Goal: Task Accomplishment & Management: Manage account settings

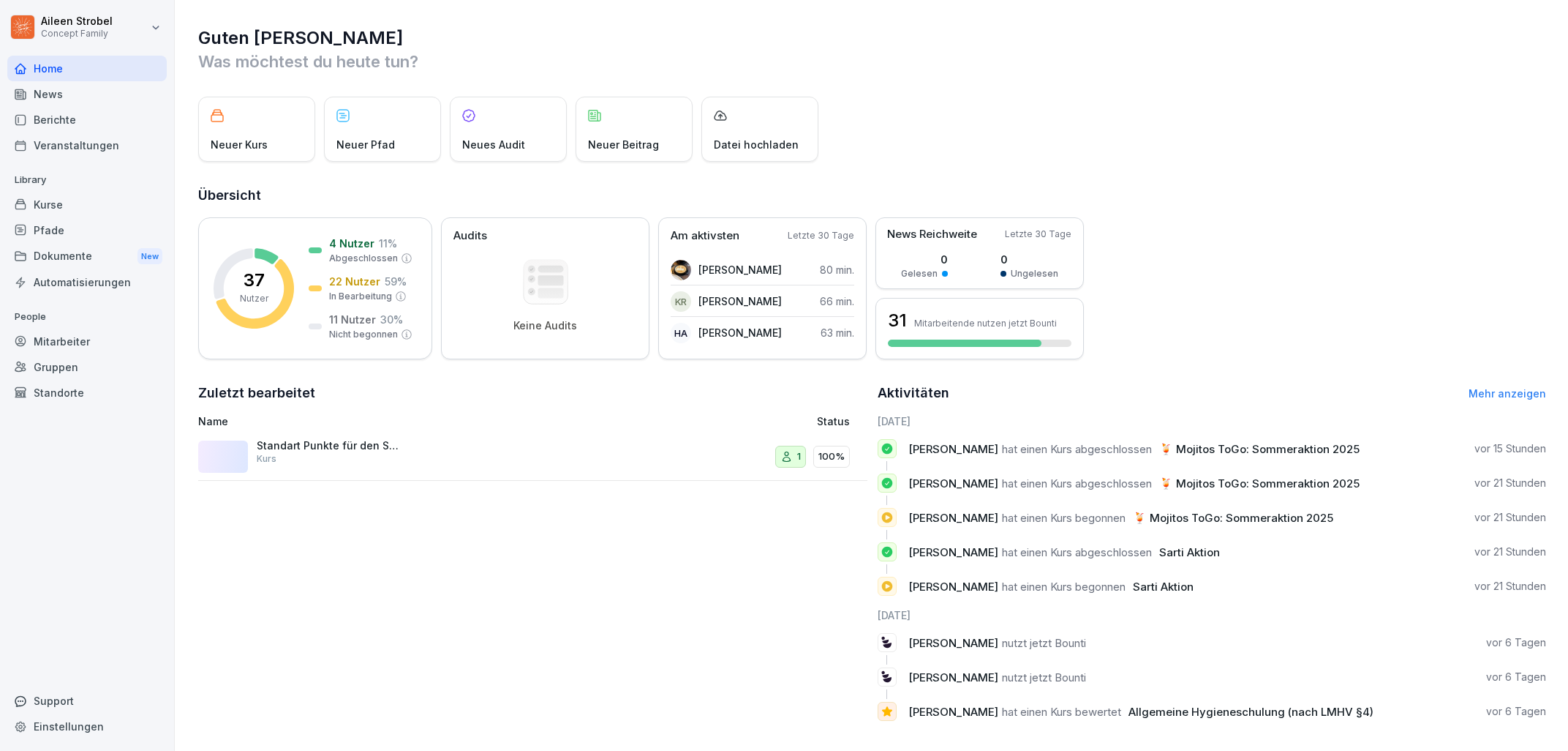
click at [71, 342] on div "Mitarbeiter" at bounding box center [87, 341] width 160 height 26
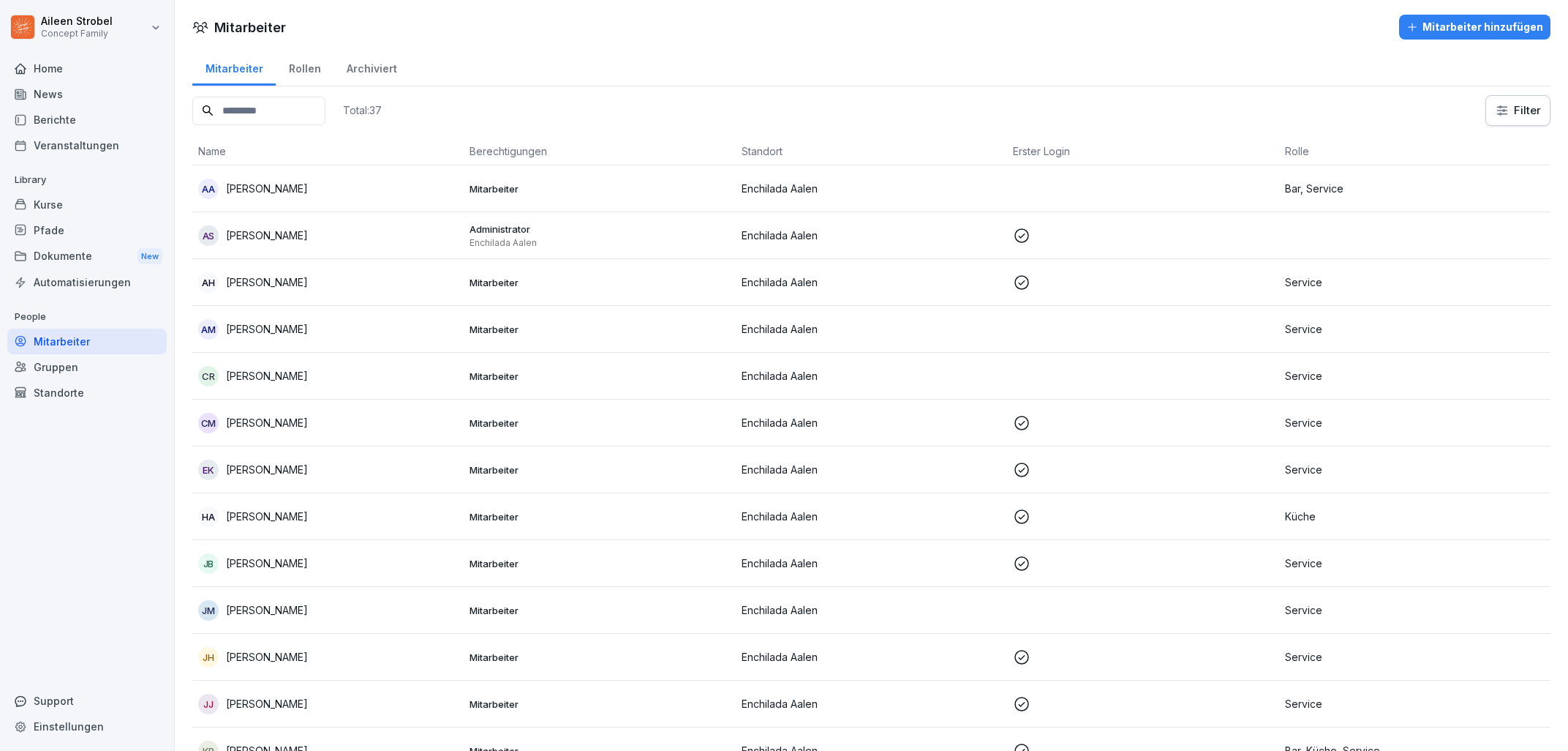
click at [268, 112] on input at bounding box center [259, 111] width 133 height 29
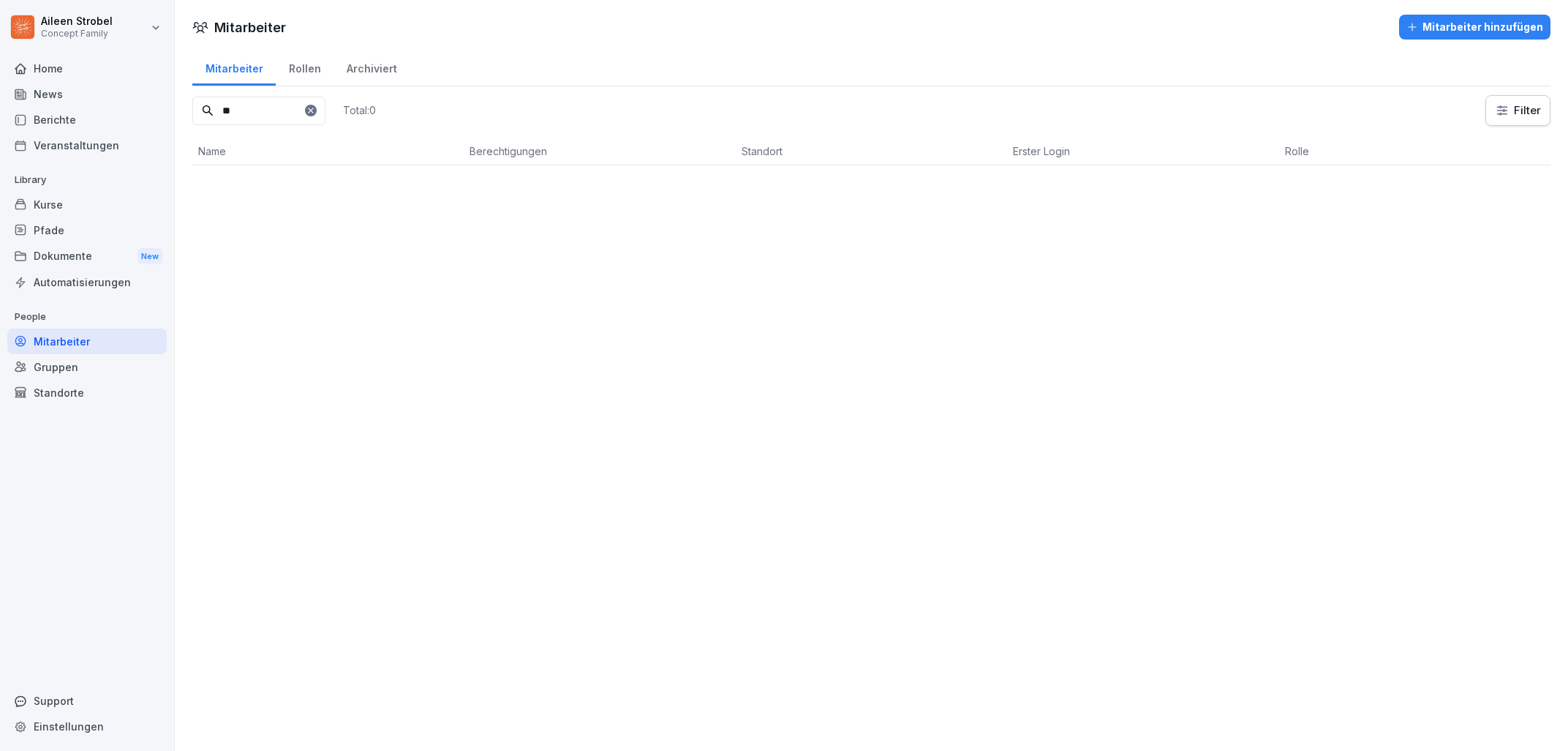
type input "*"
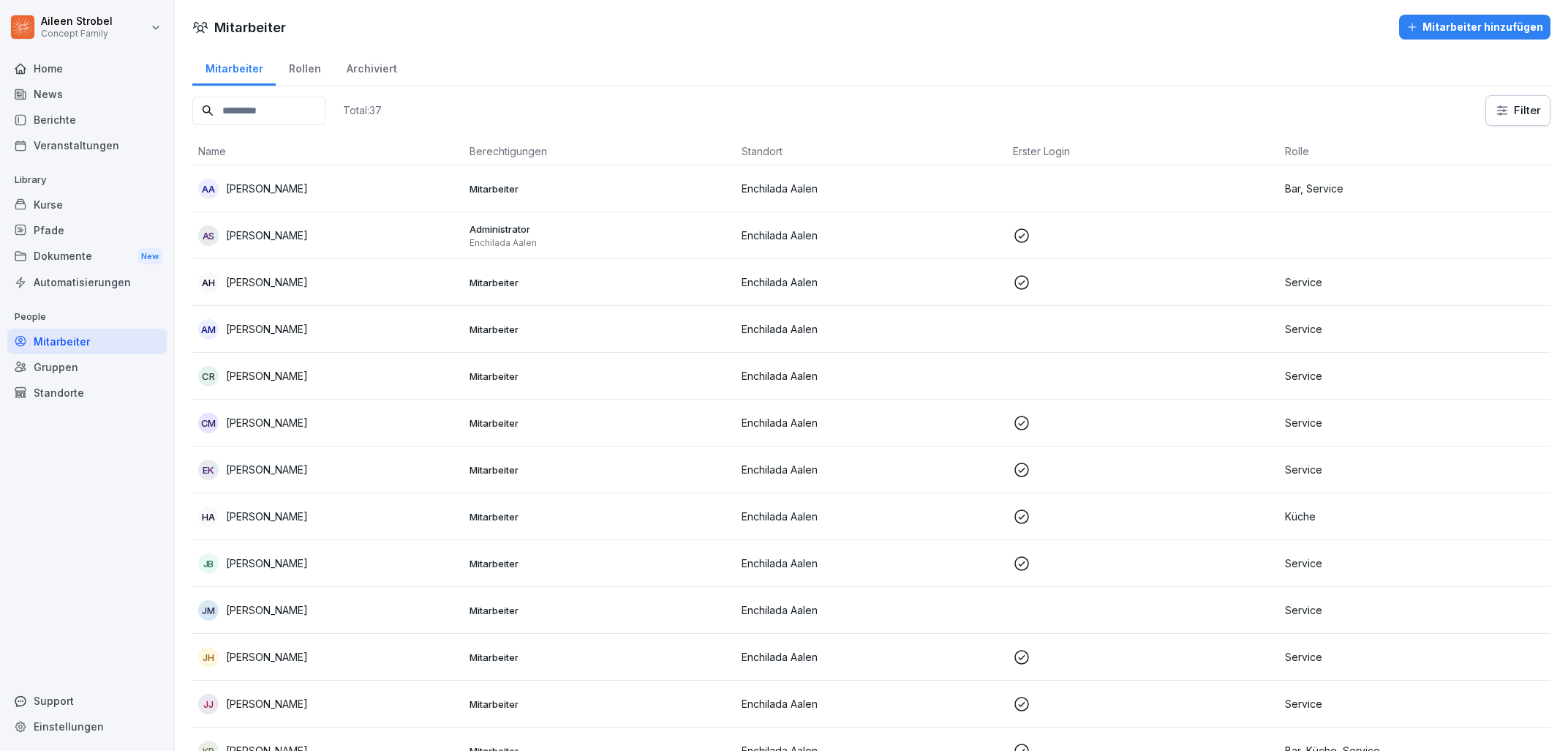
click at [1436, 33] on div "Mitarbeiter hinzufügen" at bounding box center [1475, 27] width 136 height 16
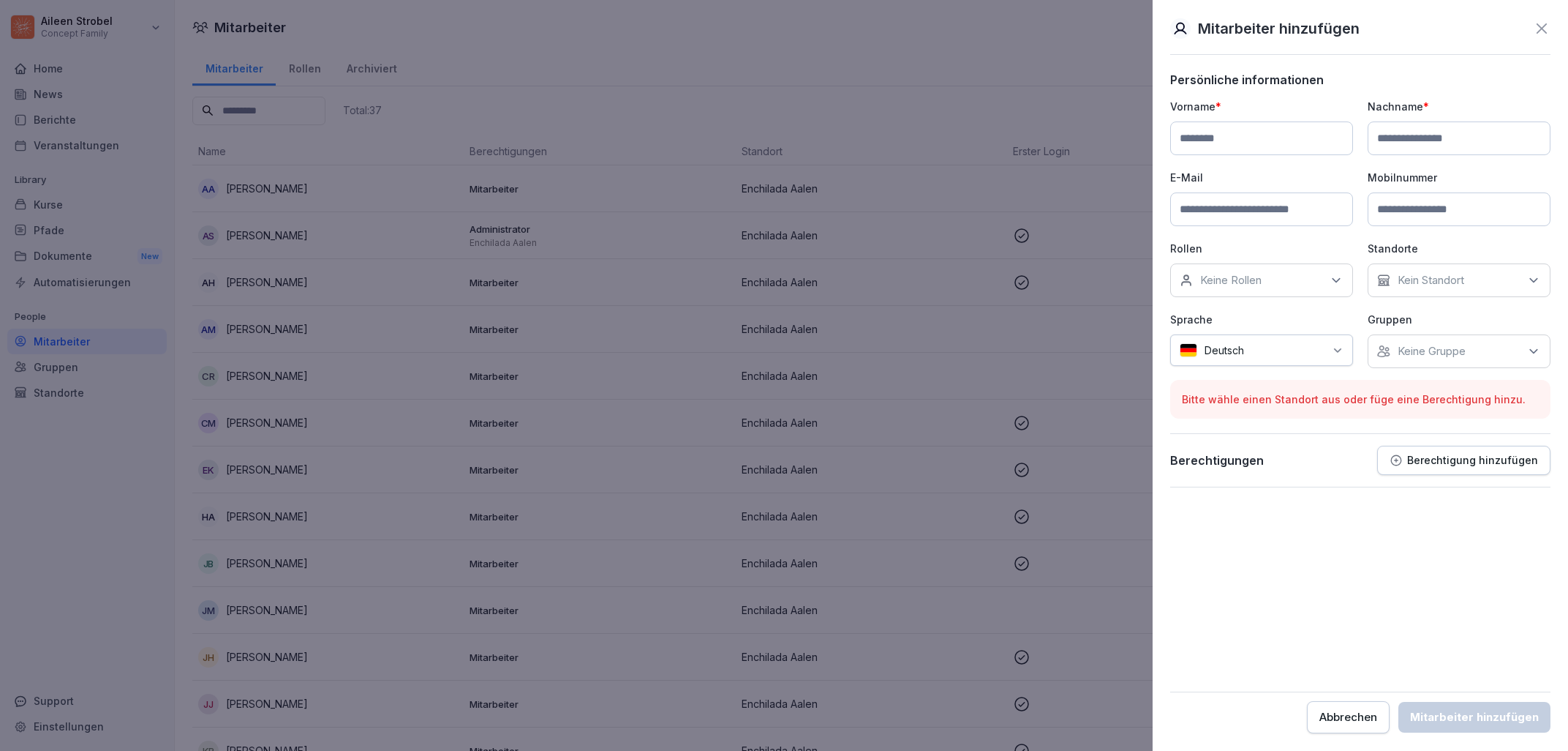
click at [1279, 135] on input at bounding box center [1262, 138] width 183 height 33
type input "******"
click at [1410, 140] on input at bounding box center [1459, 138] width 183 height 33
type input "*******"
click at [1321, 207] on input at bounding box center [1262, 209] width 183 height 33
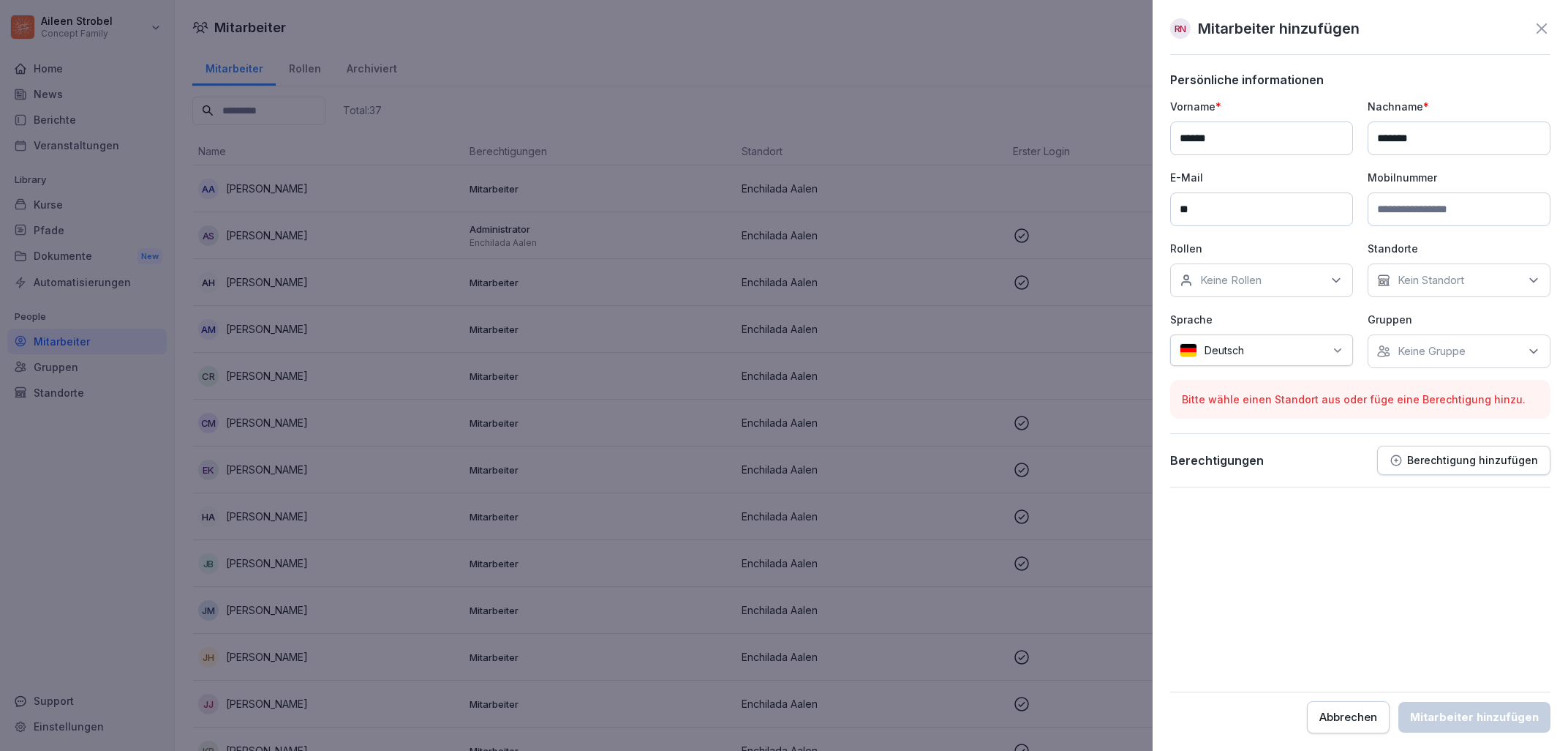
type input "*"
type input "**********"
click at [1293, 276] on div "Keine Rollen" at bounding box center [1262, 280] width 183 height 33
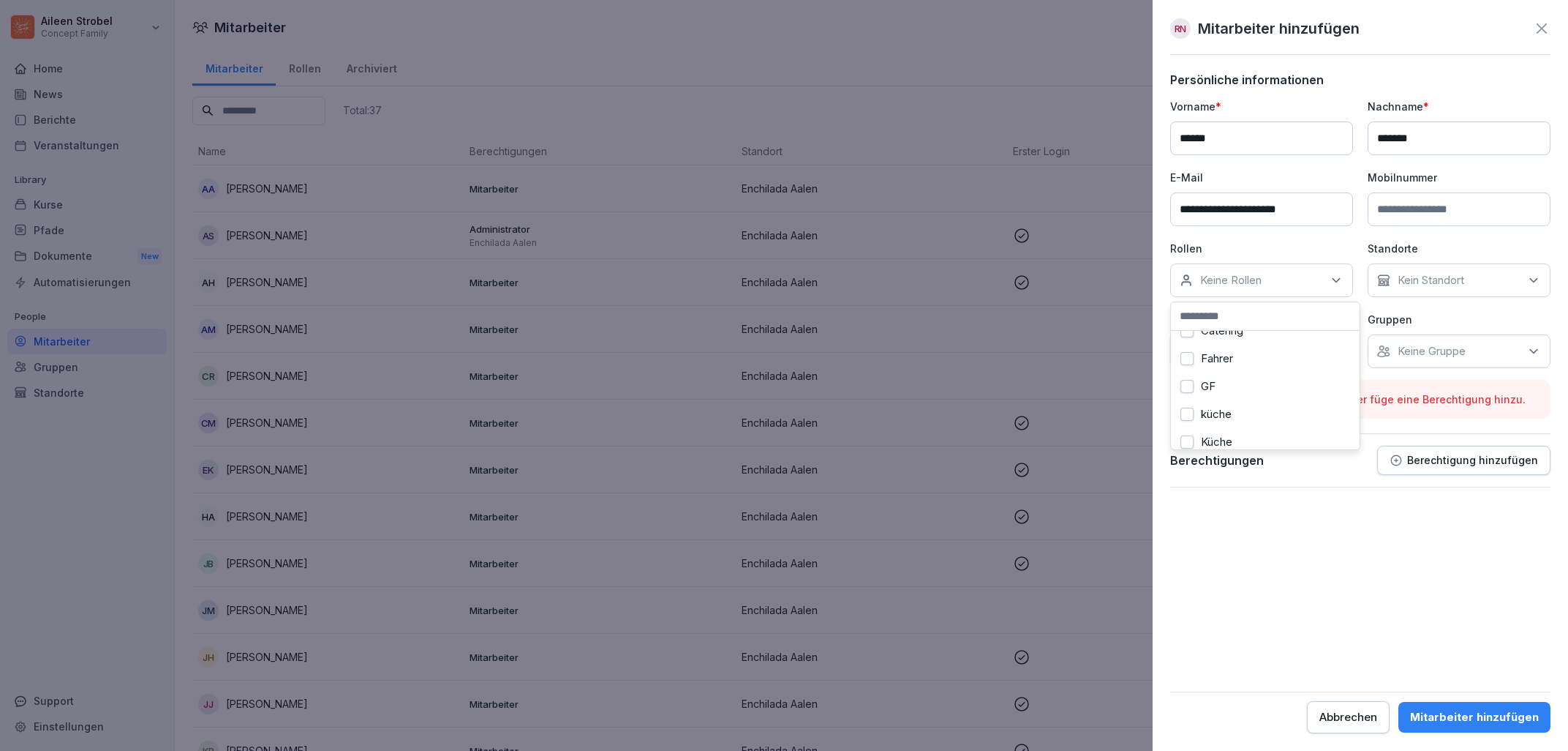
scroll to position [235, 0]
click at [1184, 365] on button "Küche" at bounding box center [1186, 363] width 13 height 13
drag, startPoint x: 1297, startPoint y: 504, endPoint x: 1318, endPoint y: 505, distance: 21.0
click at [1297, 505] on form "**********" at bounding box center [1360, 403] width 380 height 661
click at [1436, 282] on p "Kein Standort" at bounding box center [1431, 280] width 67 height 15
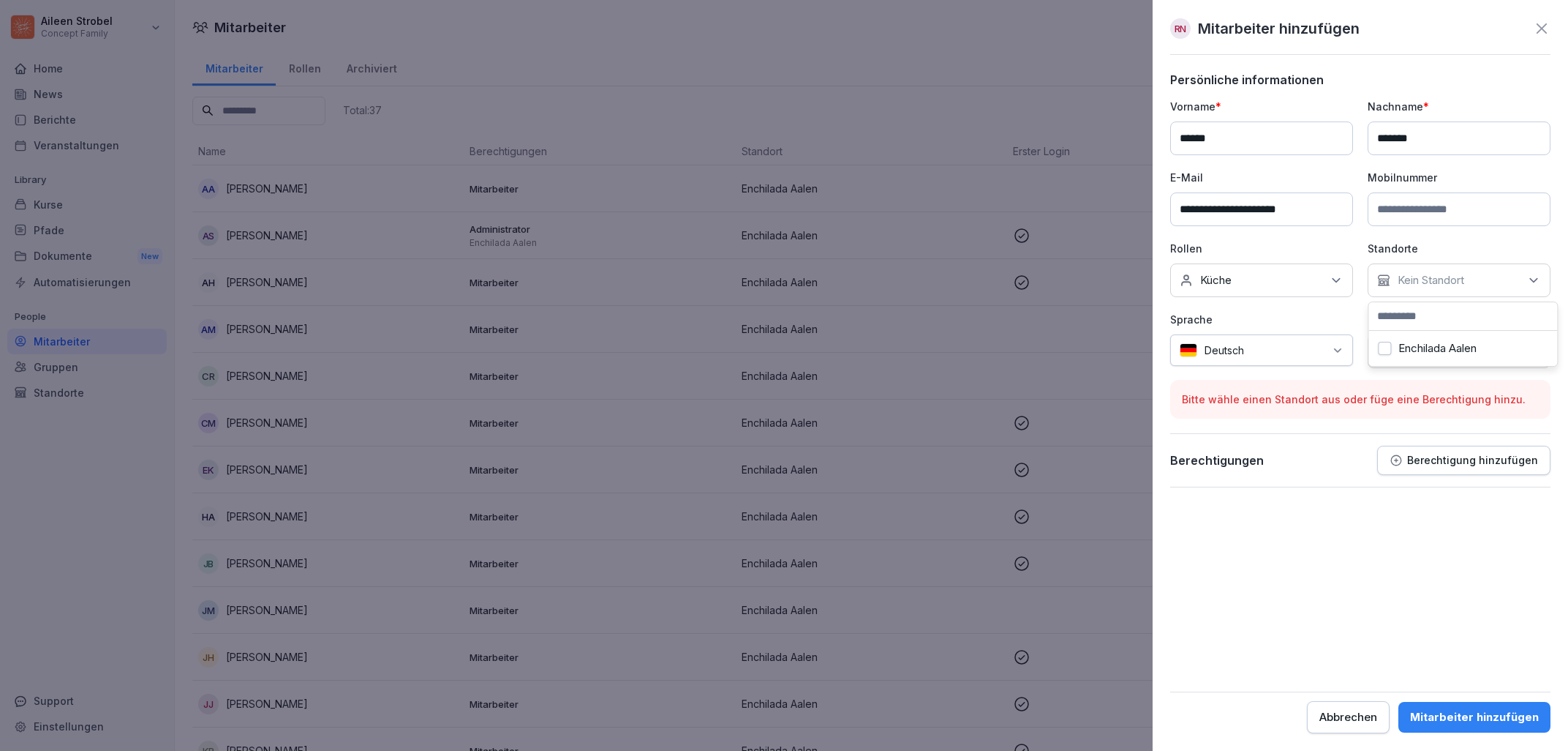
click at [1441, 282] on p "Kein Standort" at bounding box center [1431, 280] width 67 height 15
click at [1442, 283] on p "Kein Standort" at bounding box center [1431, 280] width 67 height 15
click at [1434, 346] on label "Enchilada Aalen" at bounding box center [1437, 348] width 78 height 13
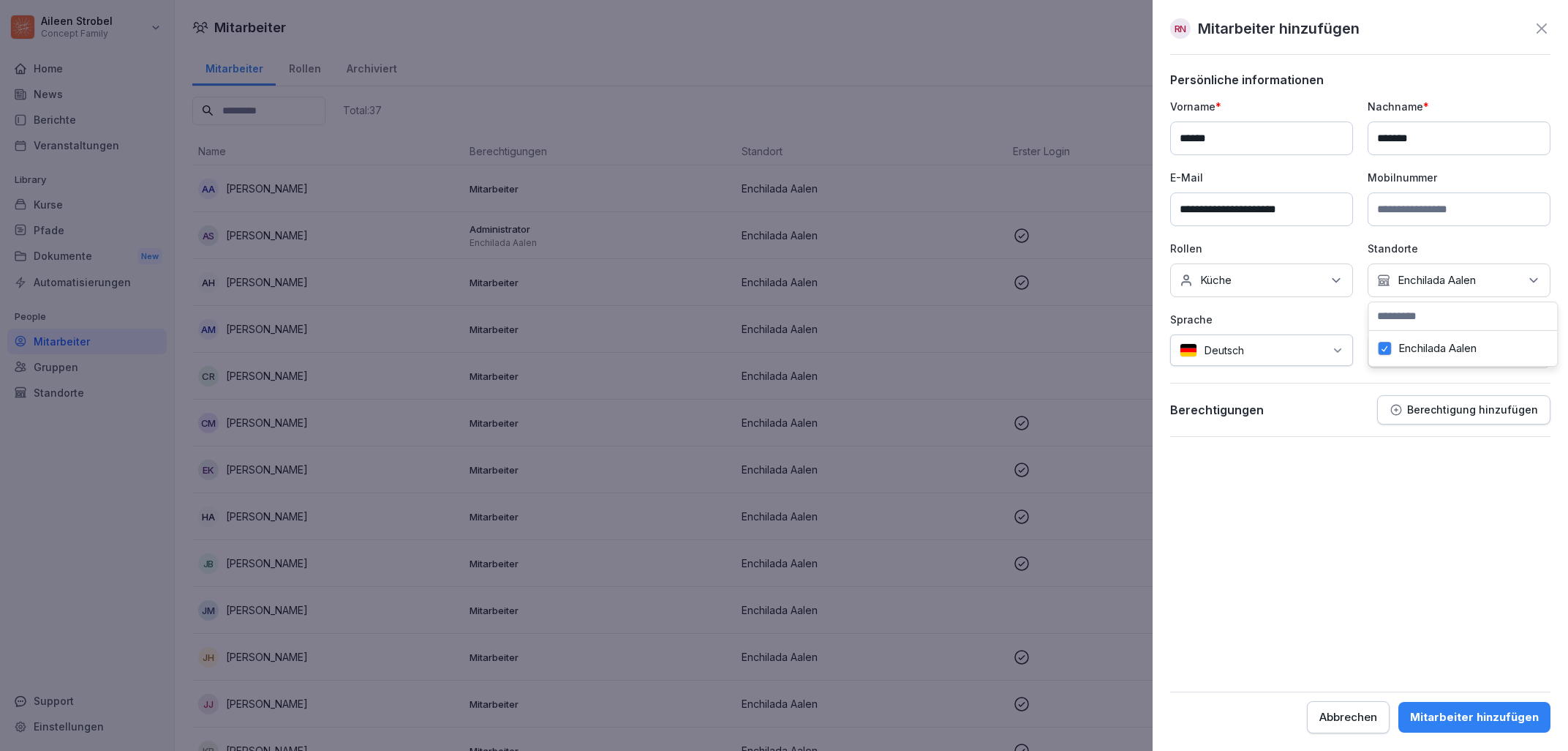
click at [1311, 351] on div at bounding box center [1288, 350] width 73 height 16
type input "**"
click at [1234, 422] on div "Französisch" at bounding box center [1237, 422] width 117 height 33
click at [1449, 409] on p "Berechtigung hinzufügen" at bounding box center [1473, 410] width 131 height 12
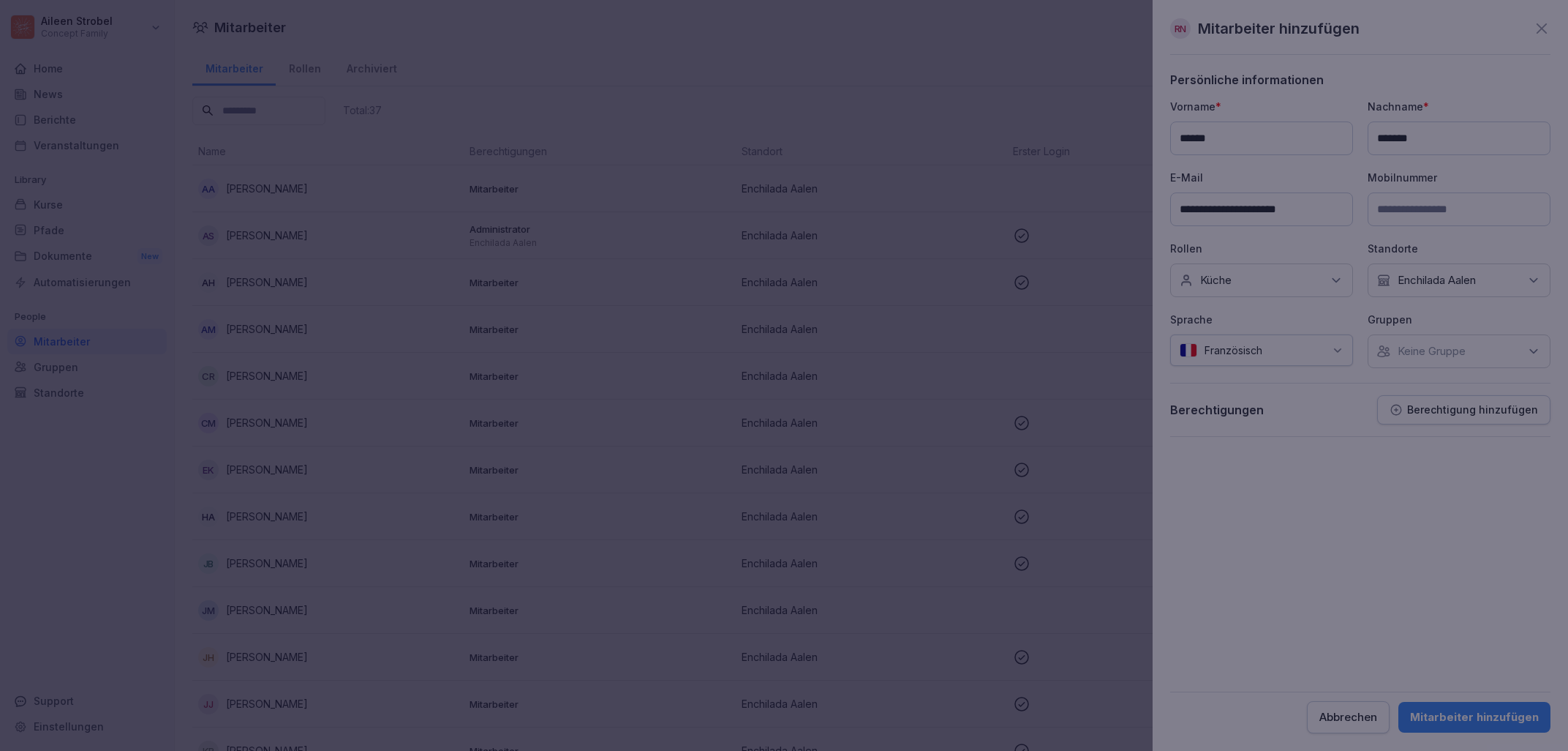
drag, startPoint x: 1088, startPoint y: 562, endPoint x: 1081, endPoint y: 559, distance: 7.6
click at [1087, 561] on div at bounding box center [784, 376] width 1568 height 751
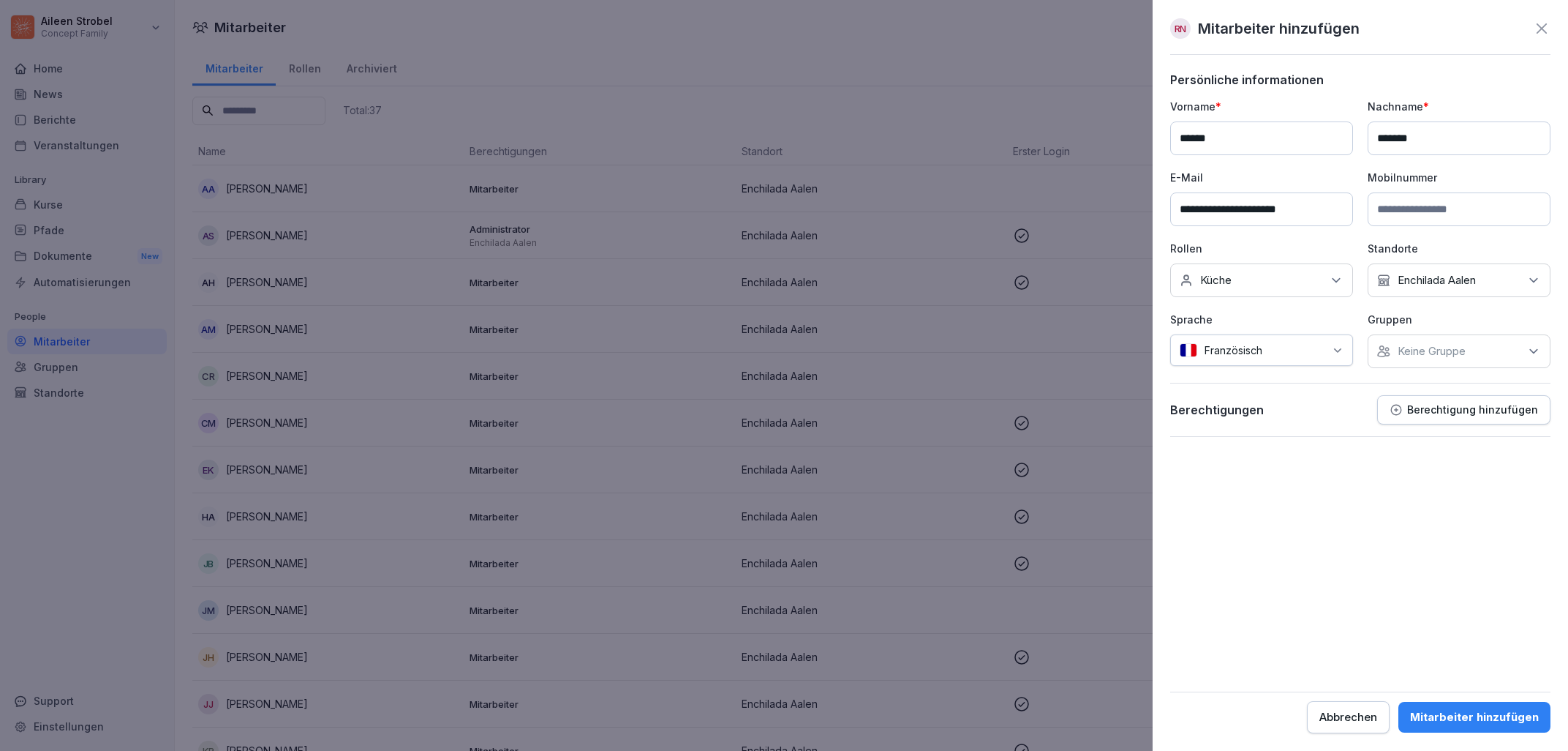
click at [1496, 720] on div "Mitarbeiter hinzufügen" at bounding box center [1475, 717] width 129 height 16
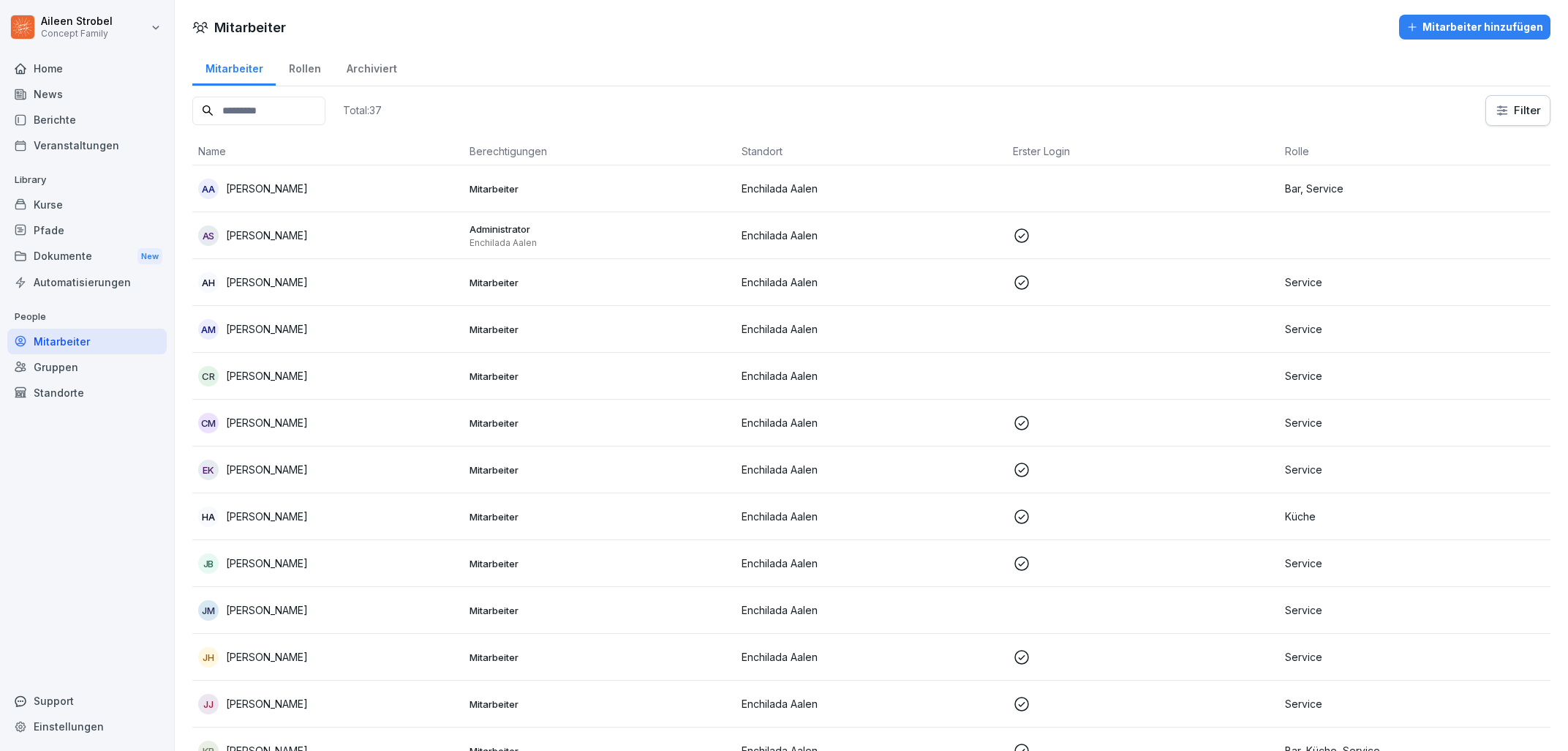
click at [264, 112] on input at bounding box center [259, 111] width 133 height 29
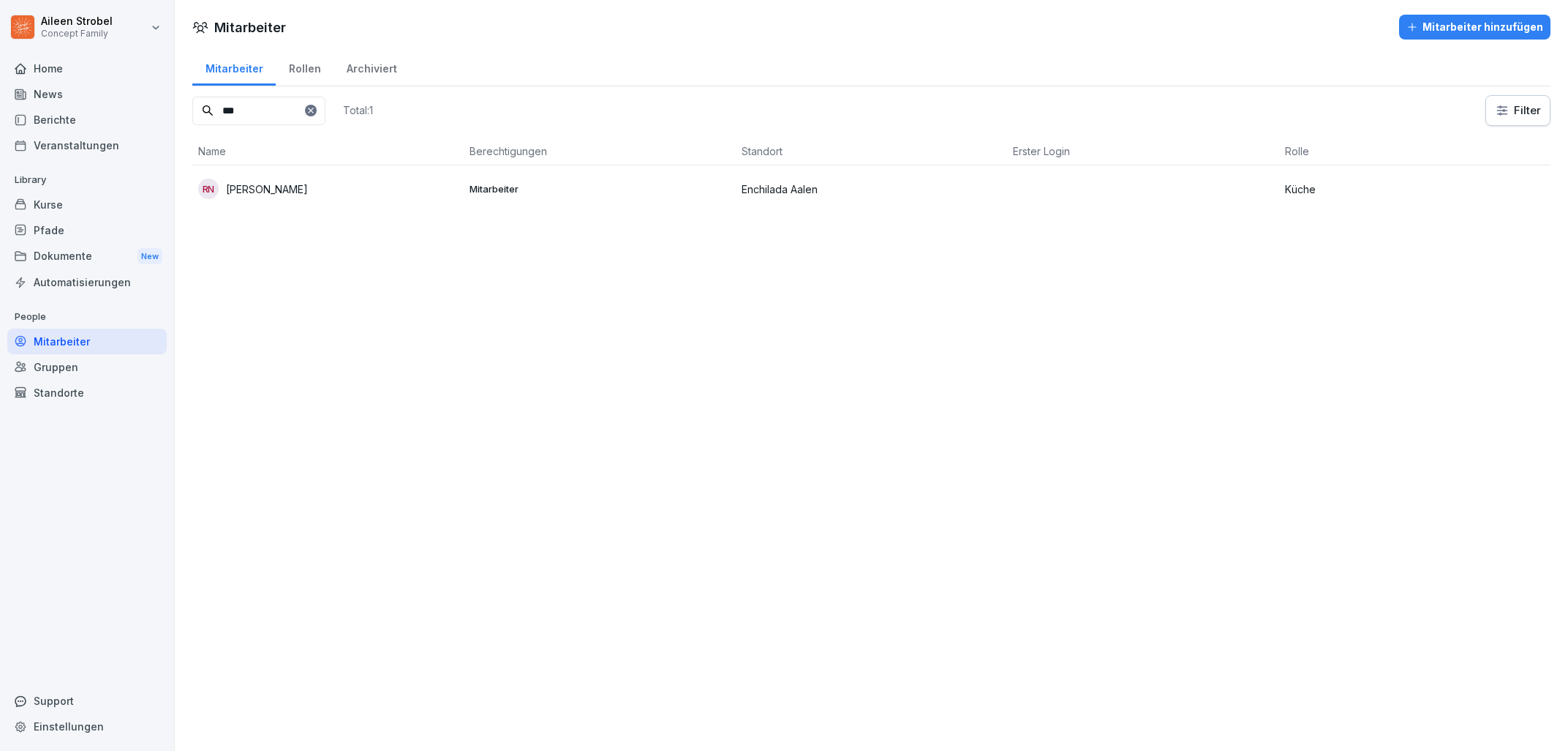
type input "***"
click at [1041, 176] on td at bounding box center [1143, 189] width 271 height 47
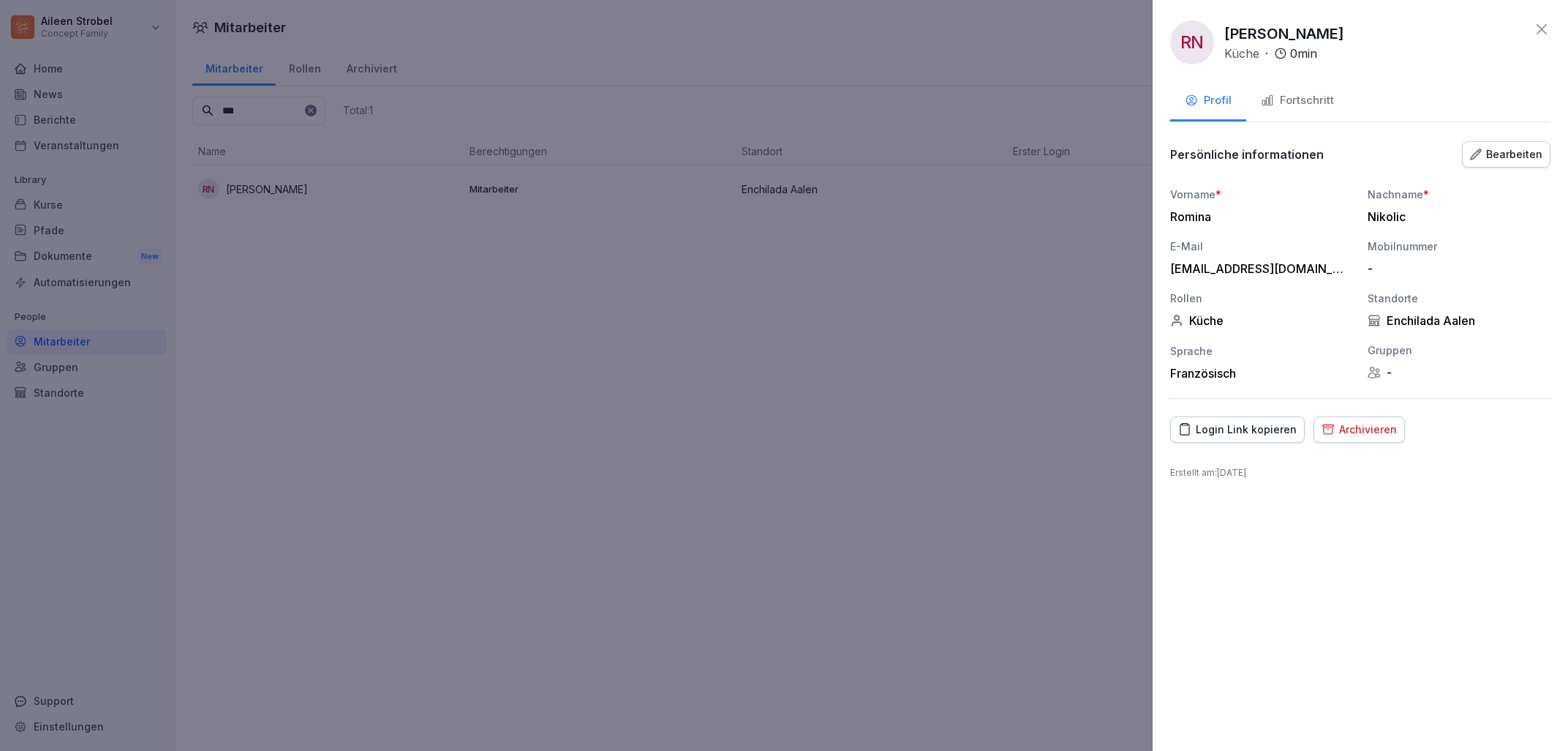
click at [1269, 421] on div "Login Link kopieren" at bounding box center [1238, 429] width 119 height 16
click at [1069, 424] on div at bounding box center [784, 376] width 1568 height 751
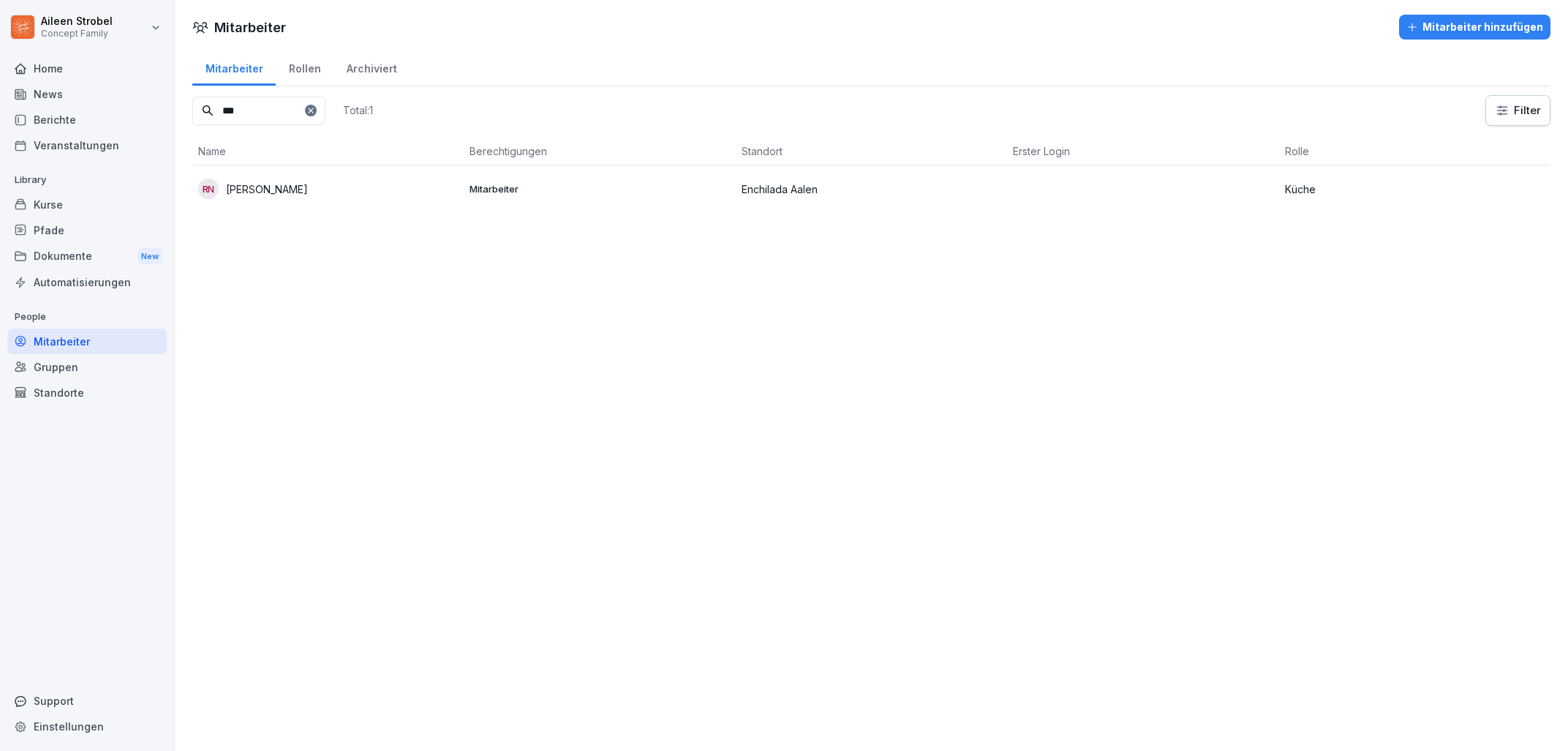
click at [922, 173] on td "Enchilada Aalen" at bounding box center [872, 189] width 271 height 47
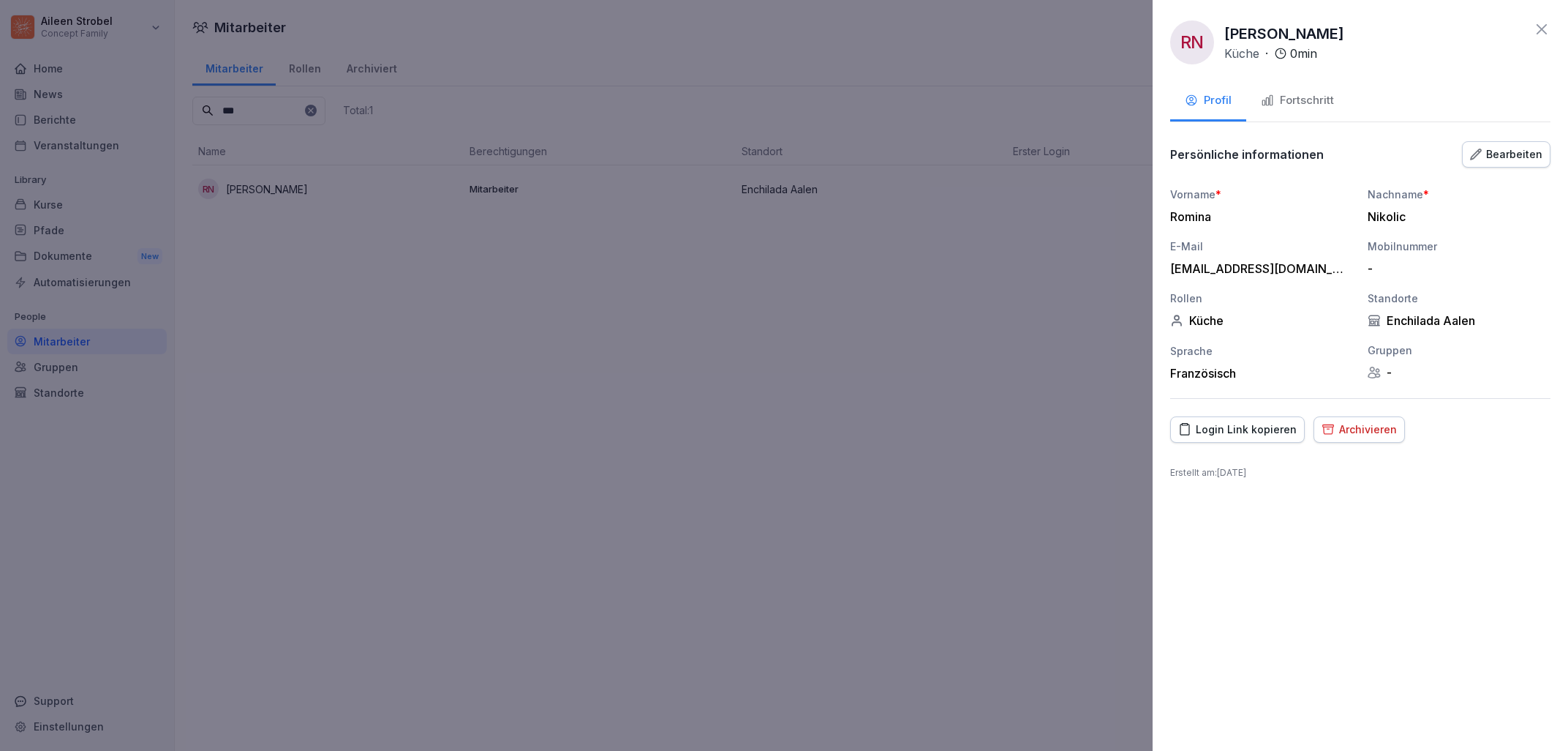
click at [1283, 99] on div "Fortschritt" at bounding box center [1297, 101] width 73 height 17
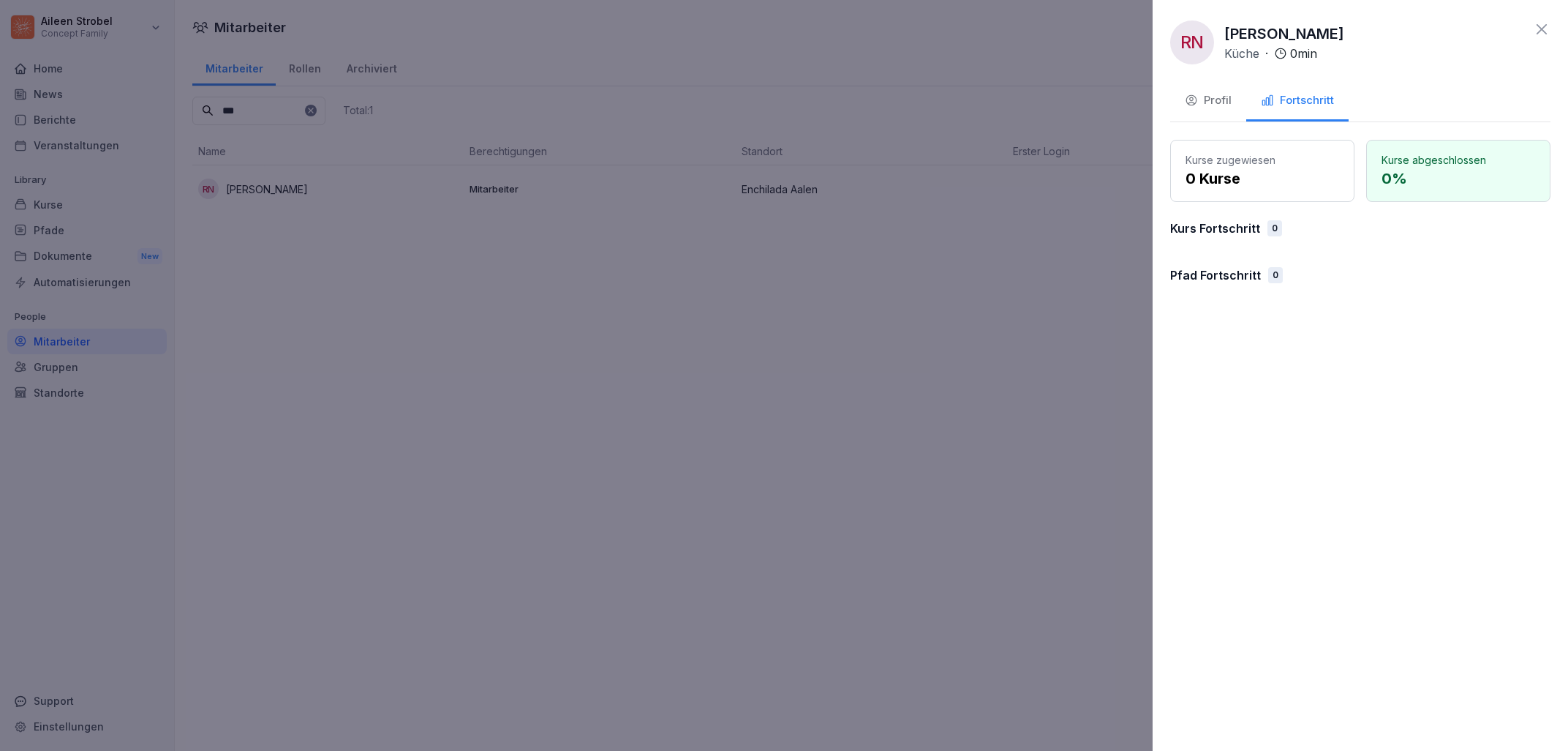
click at [1243, 226] on p "Kurs Fortschritt" at bounding box center [1215, 228] width 90 height 18
click at [1269, 227] on div "0" at bounding box center [1275, 228] width 15 height 16
click at [1224, 100] on div "Profil" at bounding box center [1208, 101] width 47 height 17
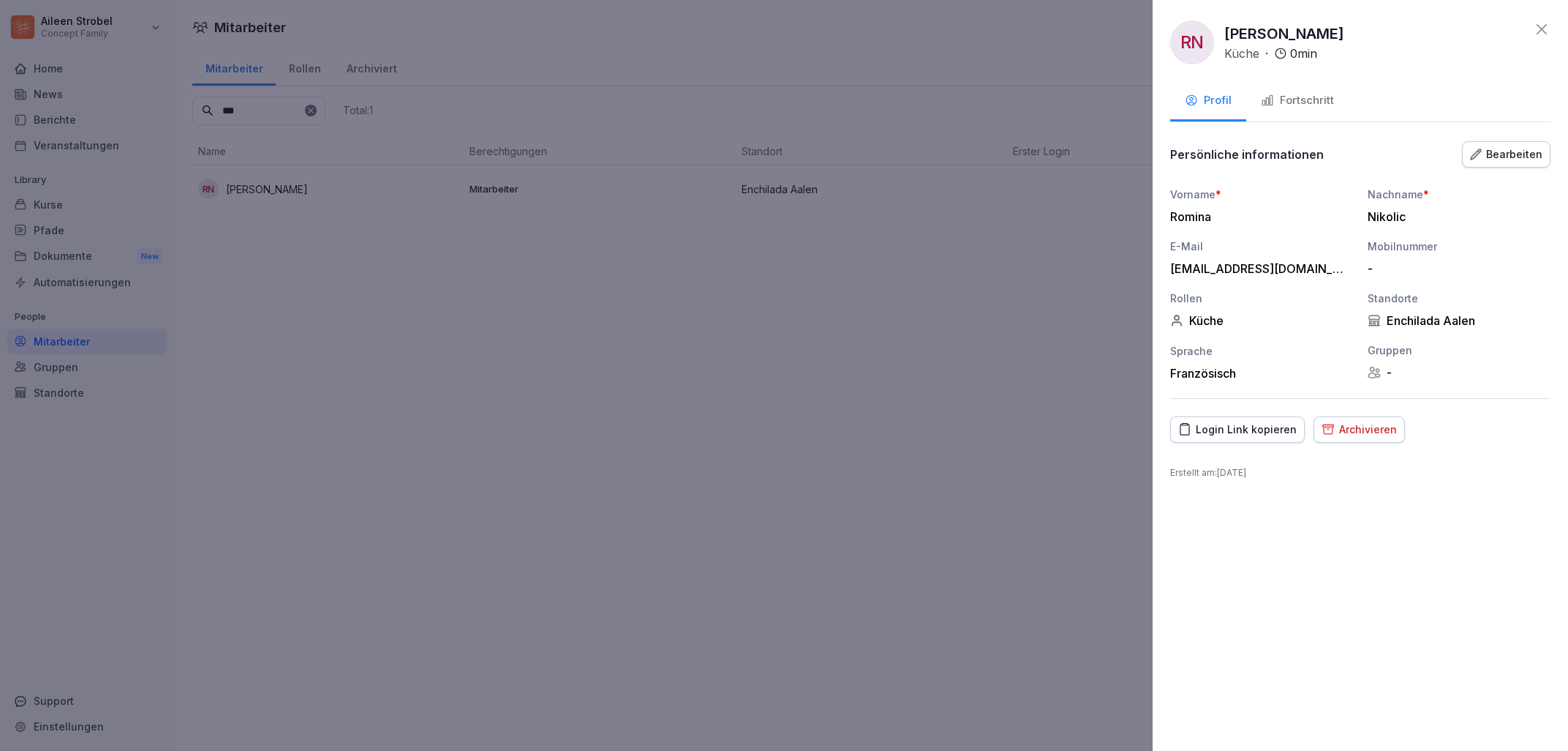
click at [784, 289] on div at bounding box center [784, 376] width 1568 height 751
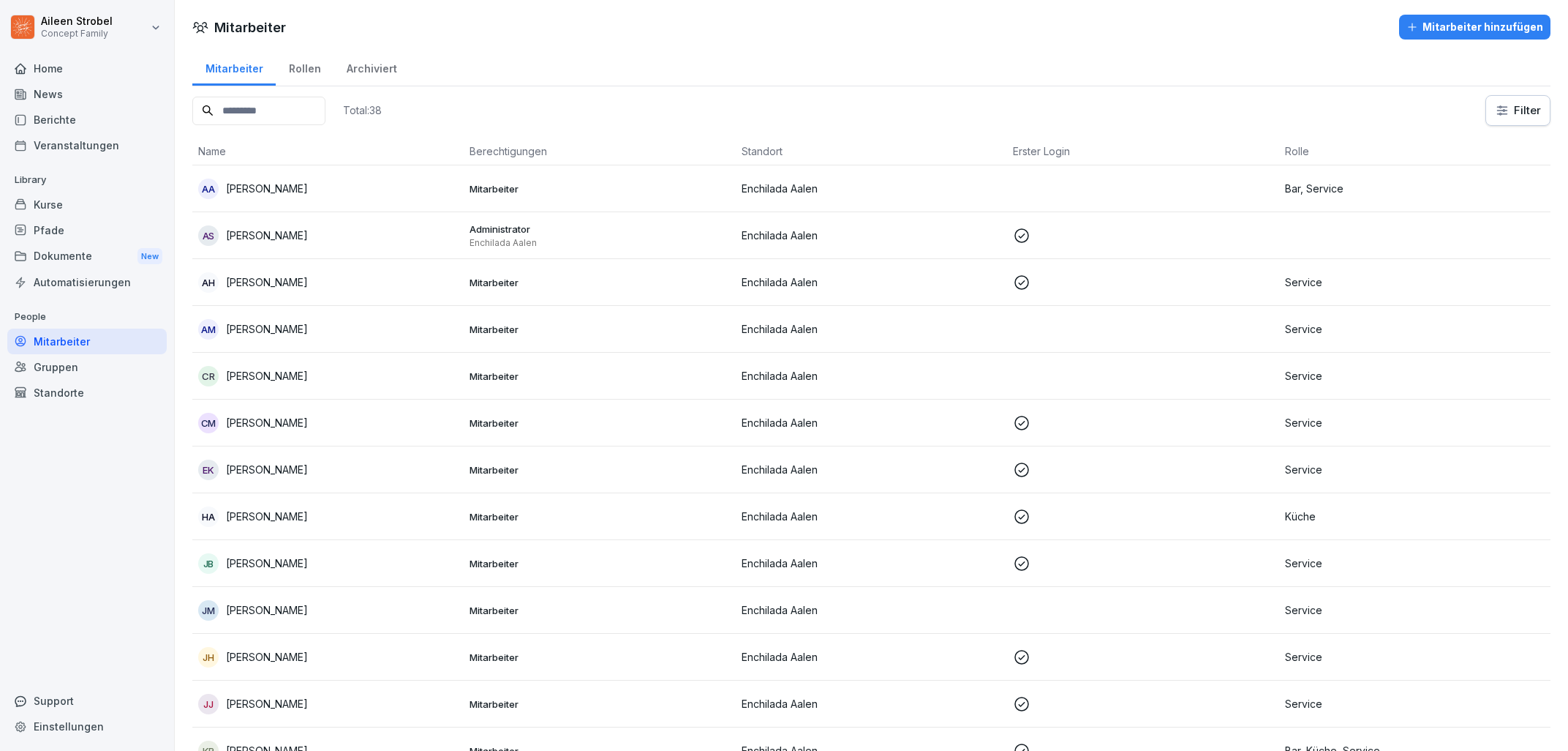
click at [319, 106] on input at bounding box center [259, 111] width 133 height 29
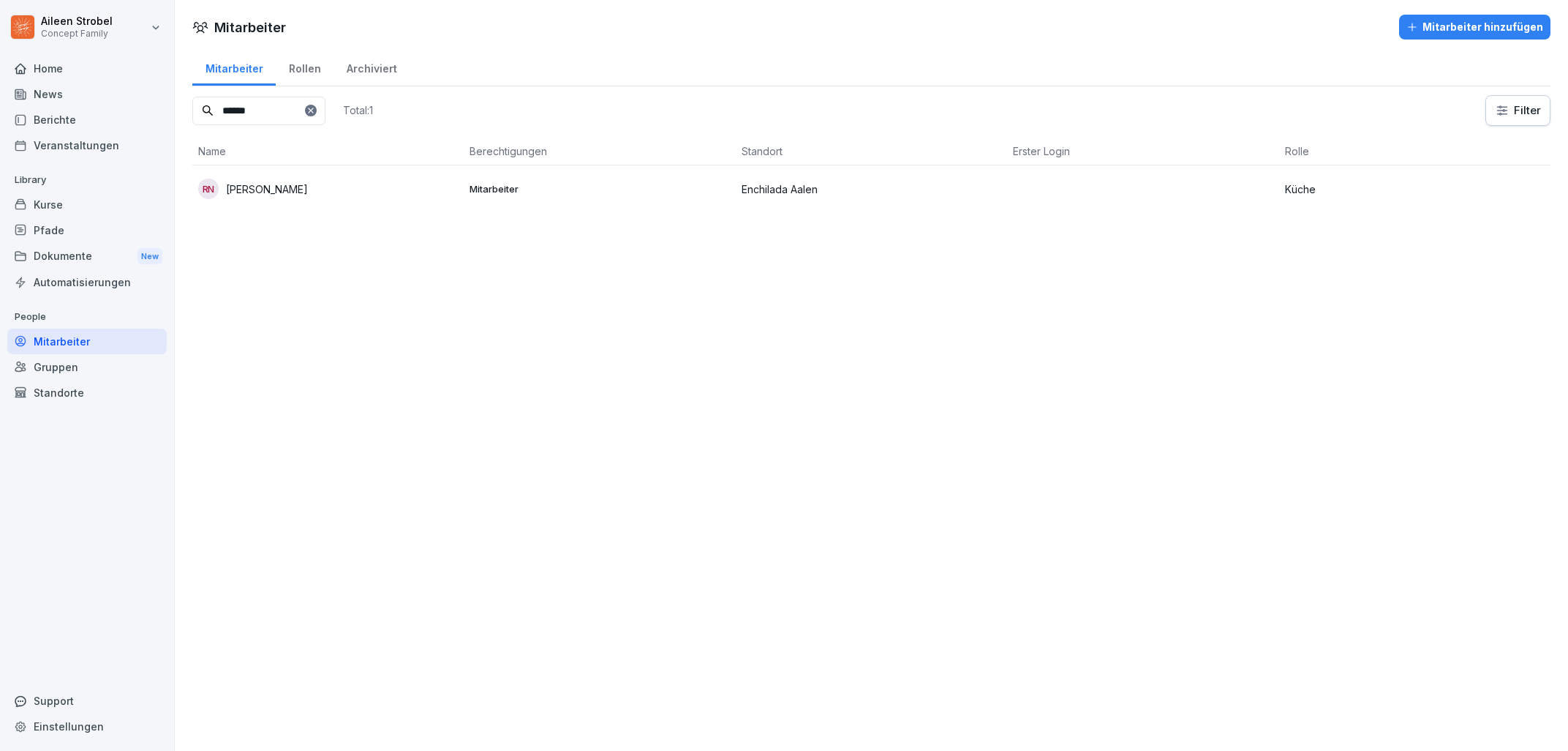
type input "******"
click at [479, 180] on td "Mitarbeiter" at bounding box center [599, 189] width 271 height 47
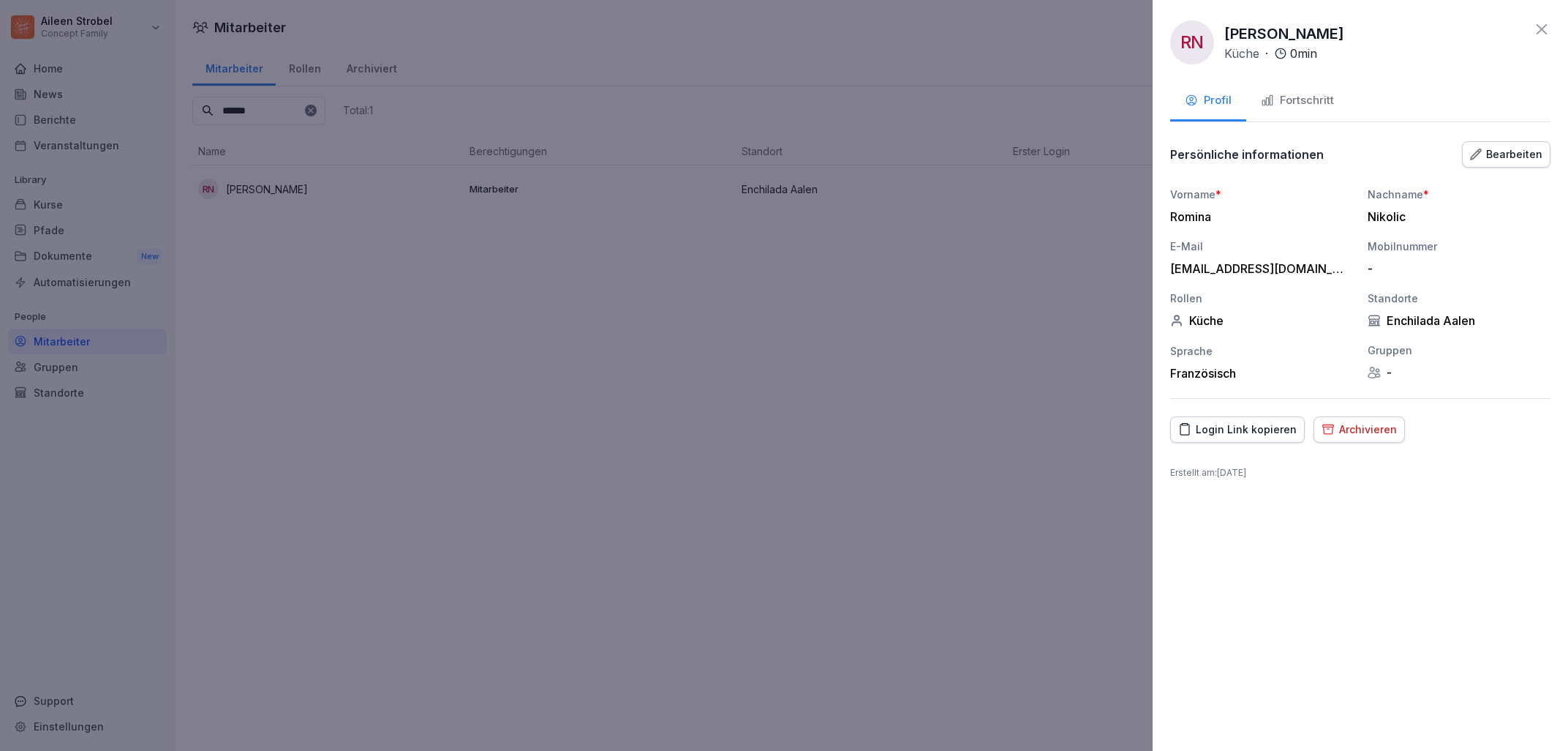
click at [1468, 152] on button "Bearbeiten" at bounding box center [1507, 154] width 88 height 26
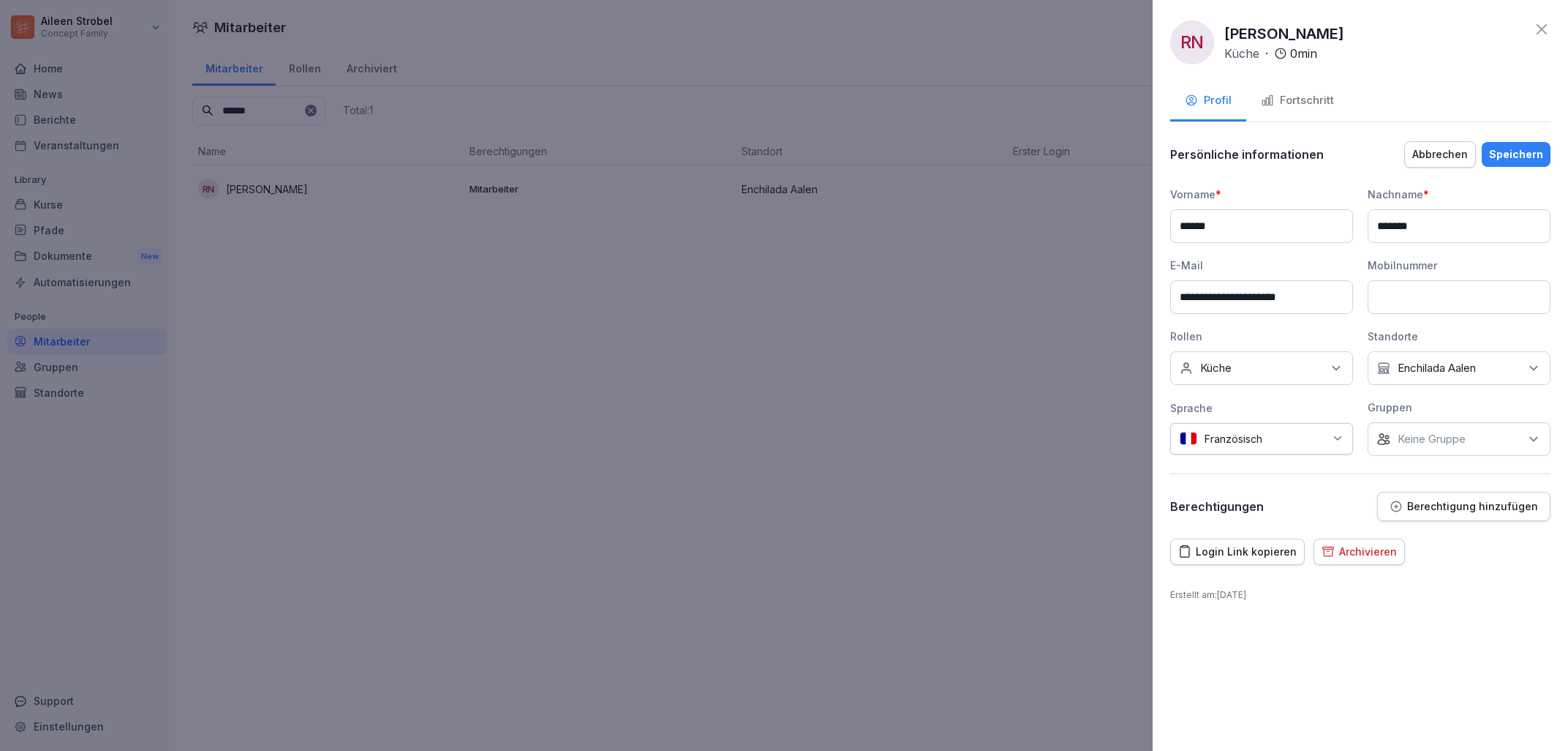
click at [1266, 540] on button "Login Link kopieren" at bounding box center [1238, 552] width 135 height 26
click at [766, 251] on div at bounding box center [784, 376] width 1568 height 751
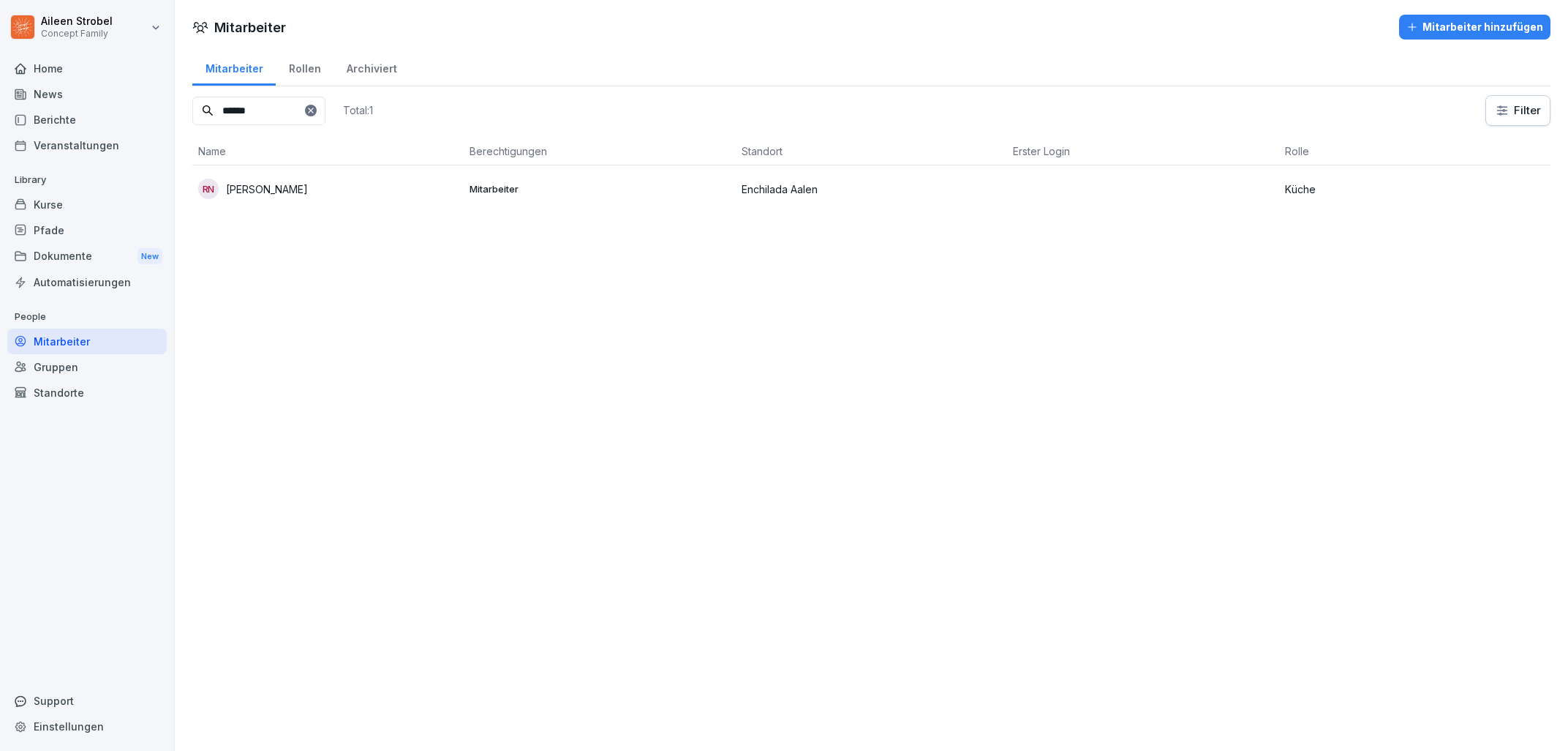
click at [295, 61] on div "Rollen" at bounding box center [305, 67] width 58 height 37
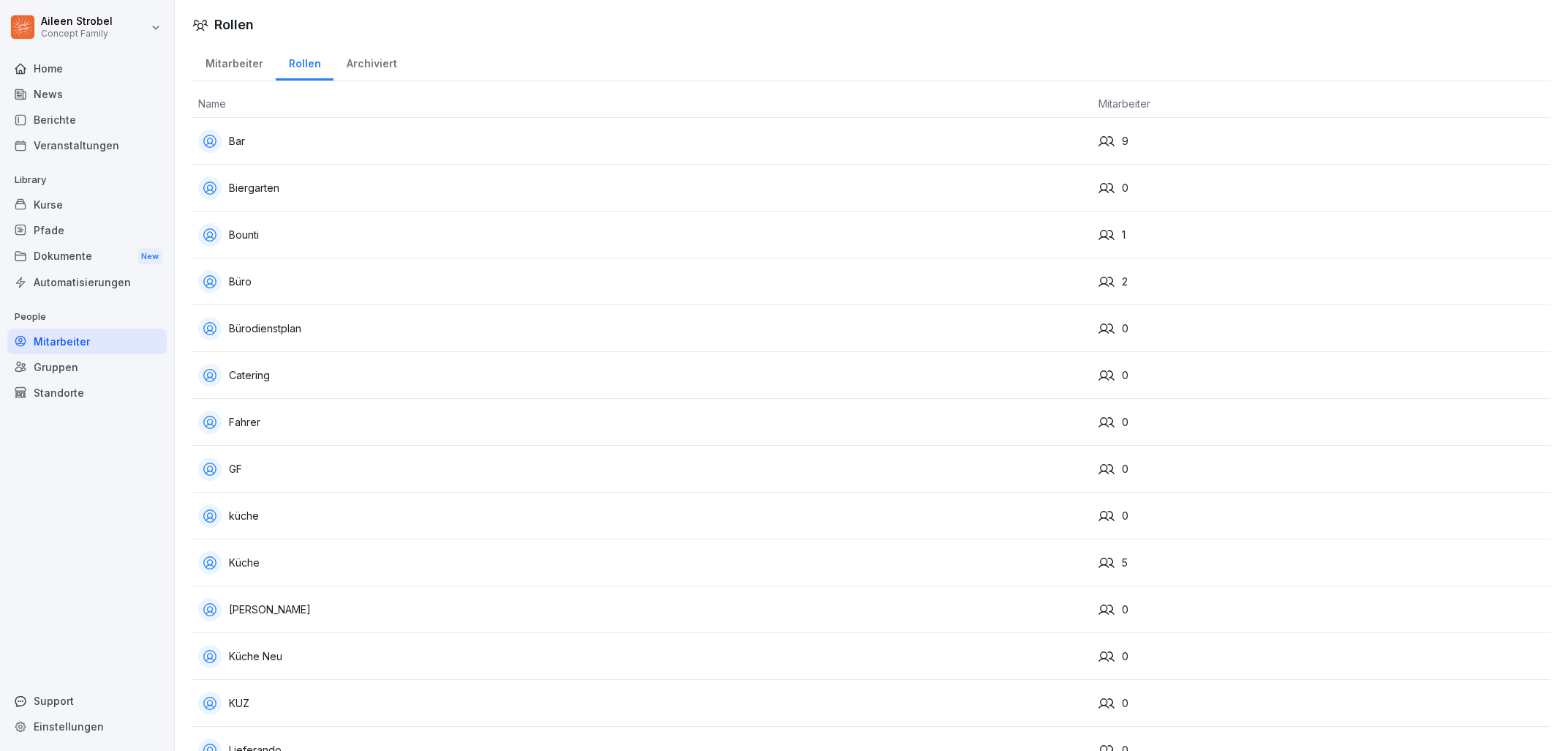
click at [302, 512] on div "küche" at bounding box center [643, 516] width 889 height 23
